Goal: Find specific fact: Find specific fact

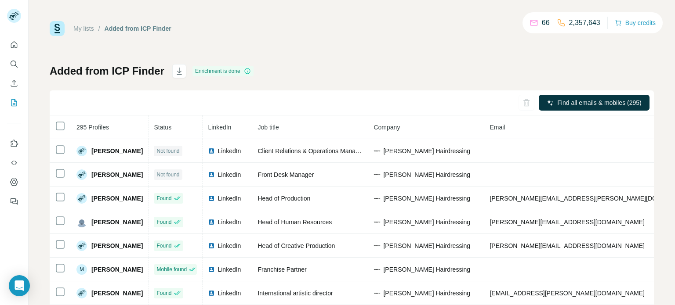
scroll to position [0, 198]
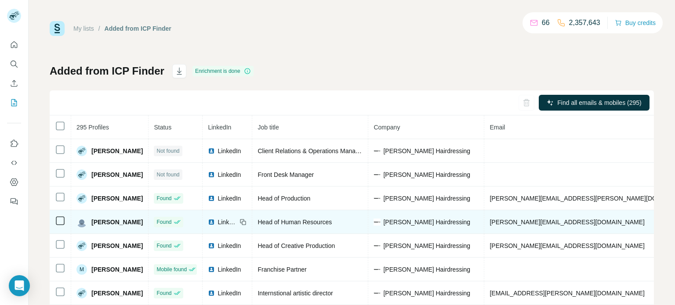
click at [557, 225] on span "[PERSON_NAME][EMAIL_ADDRESS][DOMAIN_NAME]" at bounding box center [567, 222] width 155 height 7
drag, startPoint x: 603, startPoint y: 223, endPoint x: 498, endPoint y: 217, distance: 105.2
click at [498, 217] on td "[PERSON_NAME][EMAIL_ADDRESS][DOMAIN_NAME]" at bounding box center [592, 223] width 217 height 24
copy span "[PERSON_NAME][EMAIL_ADDRESS][DOMAIN_NAME]"
